Goal: Find specific page/section: Find specific page/section

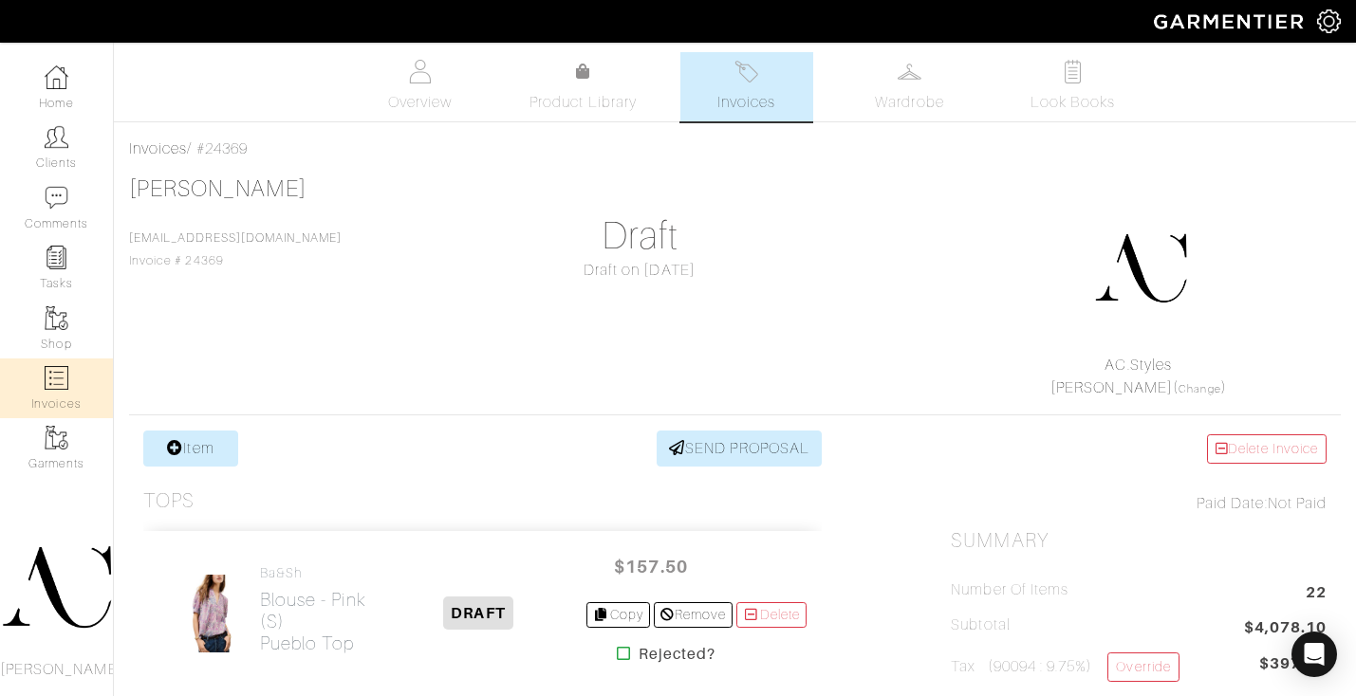
click at [64, 377] on img at bounding box center [57, 378] width 24 height 24
select select
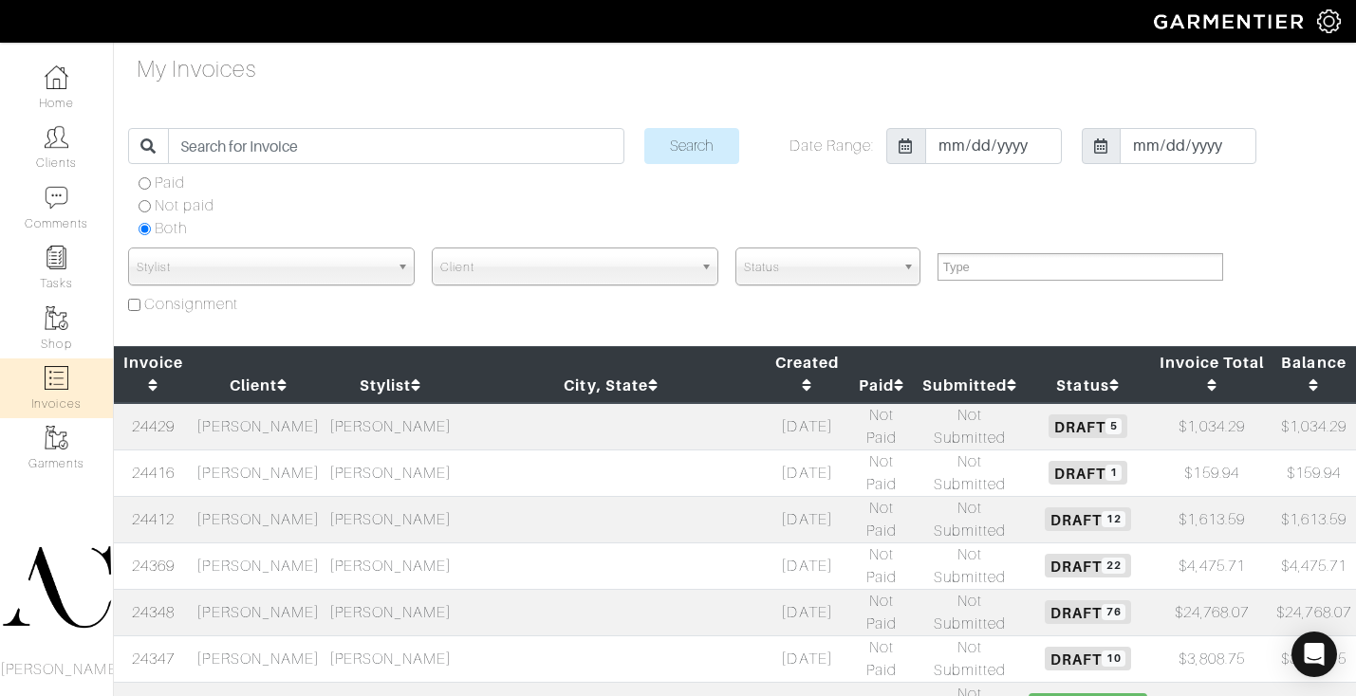
select select
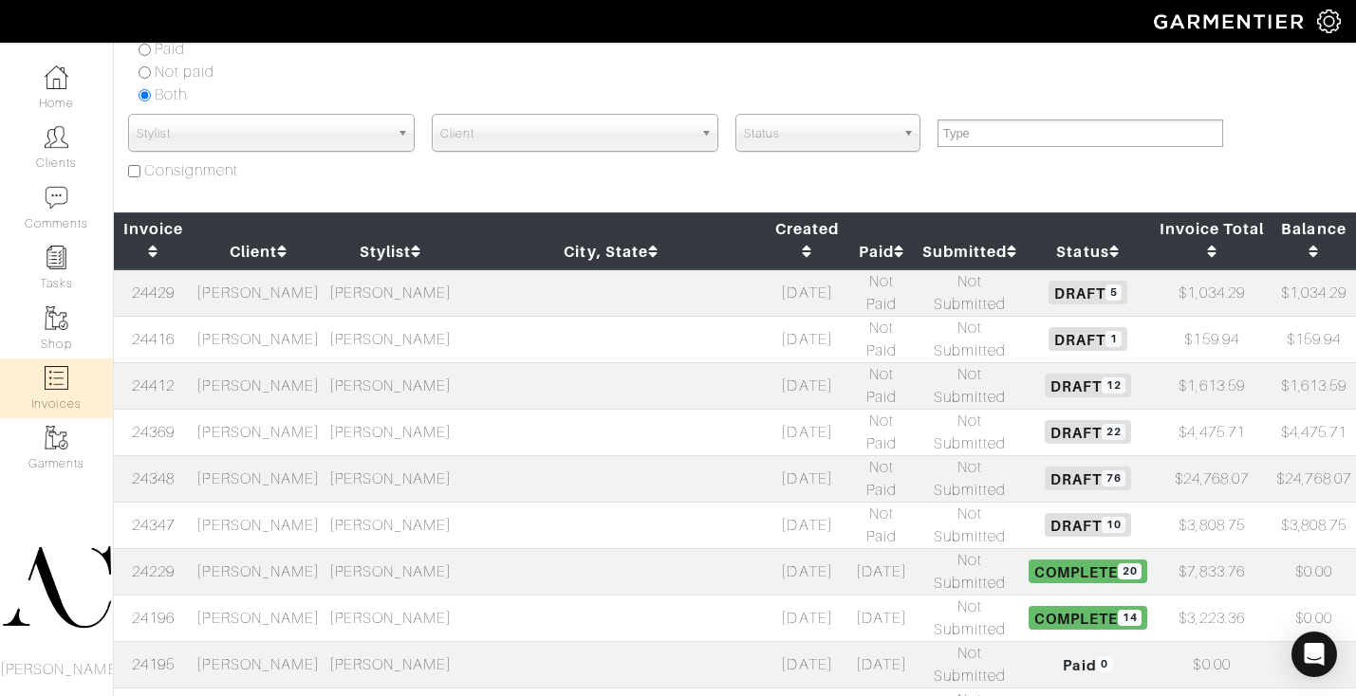
click at [324, 409] on td "[PERSON_NAME]" at bounding box center [259, 432] width 132 height 46
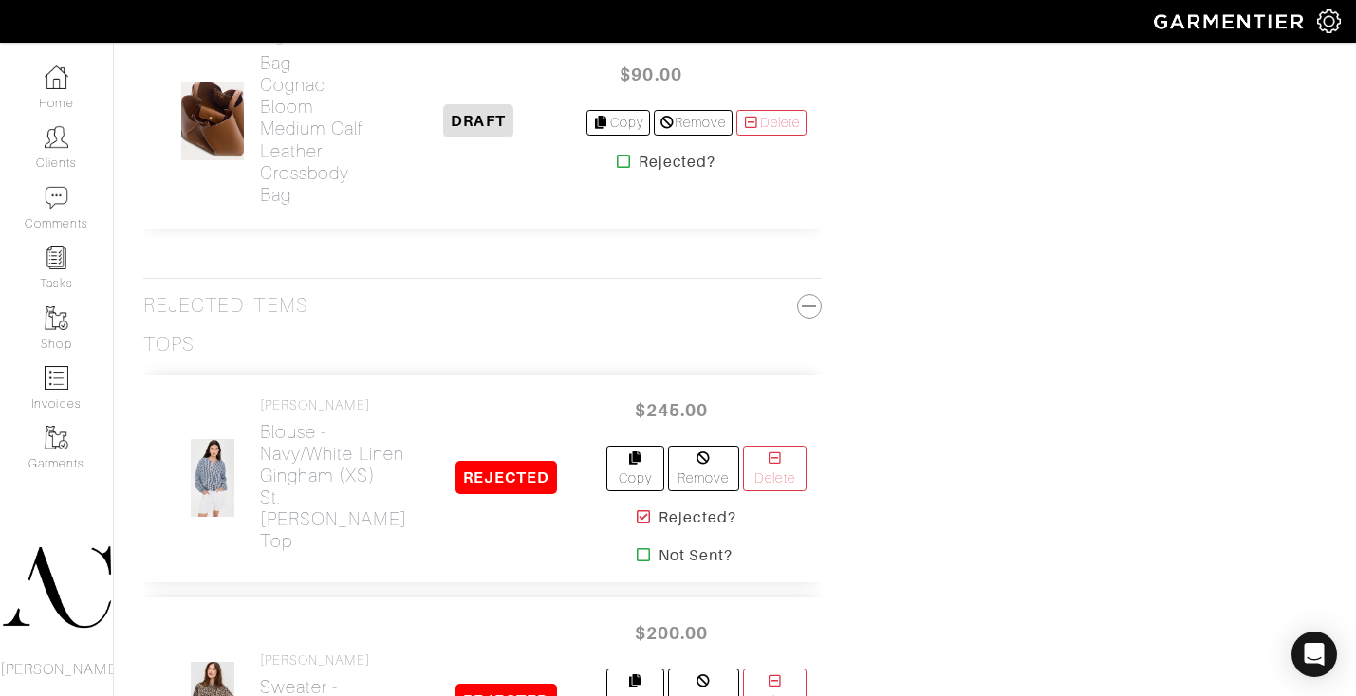
scroll to position [5020, 0]
